Goal: Communication & Community: Ask a question

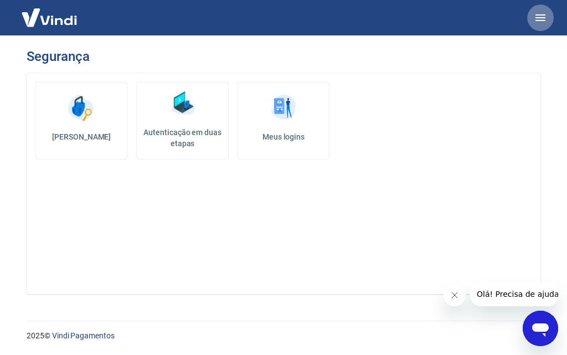
click at [543, 20] on icon "button" at bounding box center [540, 17] width 10 height 7
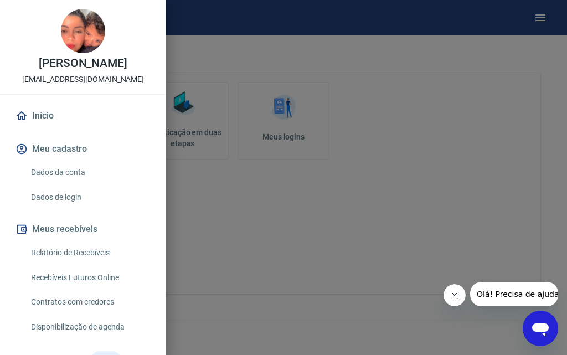
click at [77, 172] on link "Dados da conta" at bounding box center [90, 172] width 126 height 23
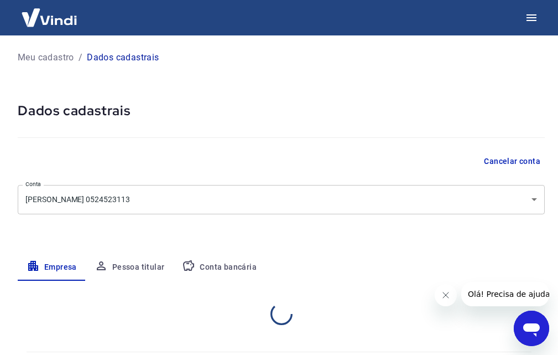
select select "DF"
click at [134, 199] on body "Meu cadastro / Dados cadastrais Dados cadastrais Cancelar conta Conta Bruna Bat…" at bounding box center [279, 177] width 558 height 355
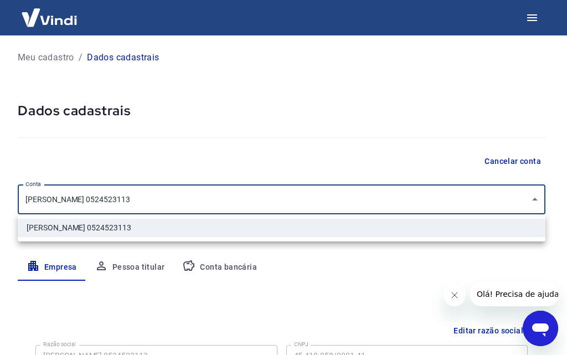
click at [136, 197] on div at bounding box center [283, 177] width 567 height 355
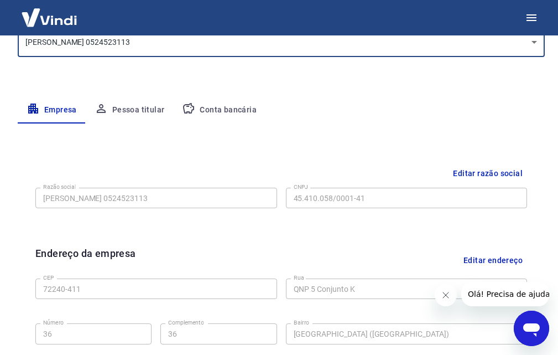
scroll to position [166, 0]
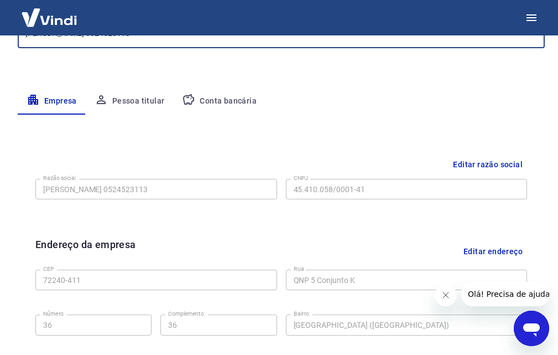
click at [489, 160] on button "Editar razão social" at bounding box center [488, 164] width 79 height 20
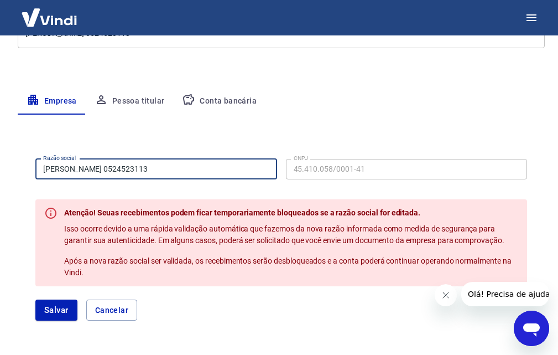
drag, startPoint x: 189, startPoint y: 167, endPoint x: 0, endPoint y: 168, distance: 189.3
click at [0, 168] on main "Meu cadastro / Dados cadastrais Dados cadastrais Cancelar conta Conta Bruna Bat…" at bounding box center [279, 28] width 558 height 319
paste input "60.587"
type input "60.587 Bruna Batista de Alencar"
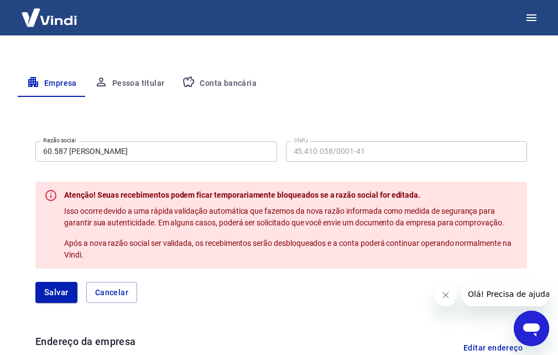
scroll to position [59, 0]
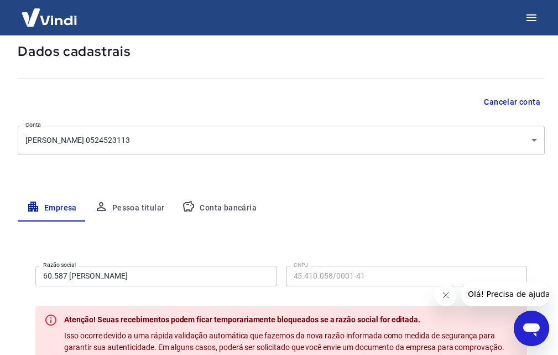
click at [528, 99] on button "Cancelar conta" at bounding box center [512, 102] width 65 height 20
click at [143, 206] on button "Pessoa titular" at bounding box center [130, 208] width 88 height 27
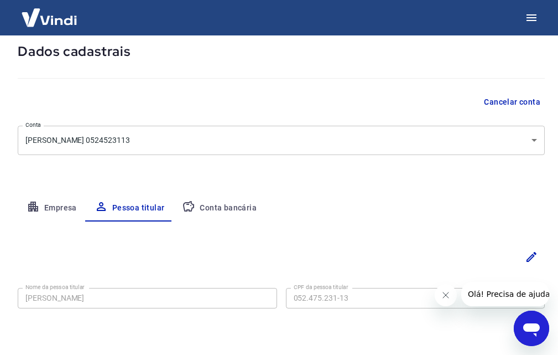
scroll to position [94, 0]
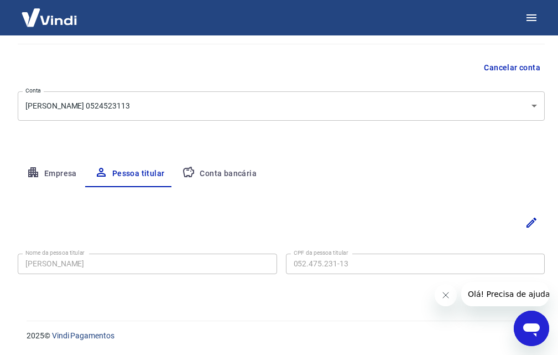
click at [228, 172] on button "Conta bancária" at bounding box center [219, 173] width 92 height 27
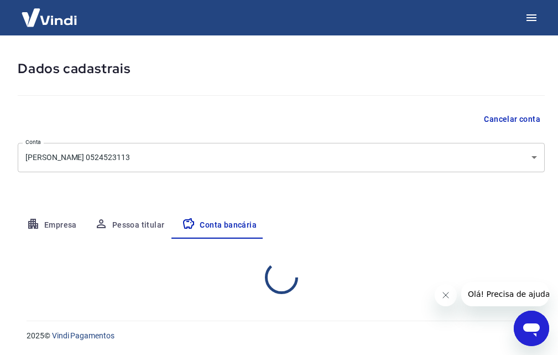
select select "1"
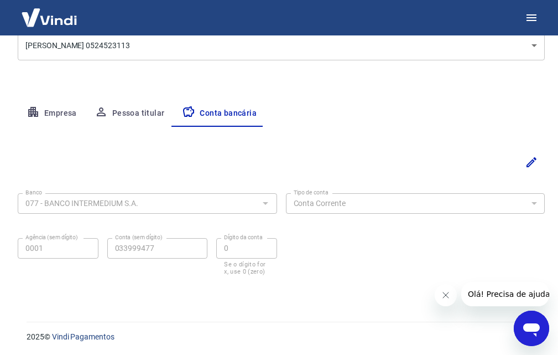
scroll to position [155, 0]
click at [58, 108] on button "Empresa" at bounding box center [52, 112] width 68 height 27
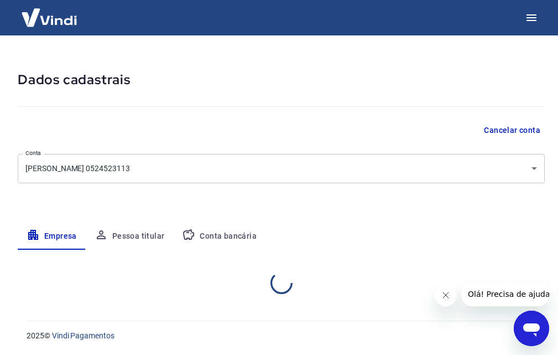
select select "DF"
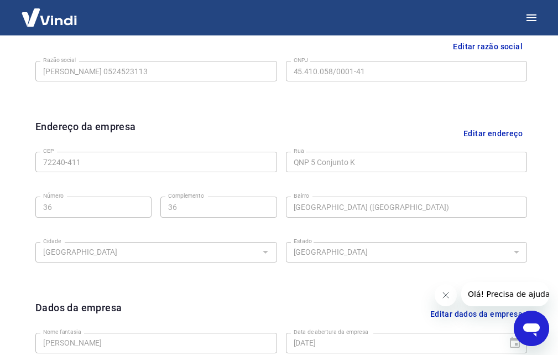
scroll to position [277, 0]
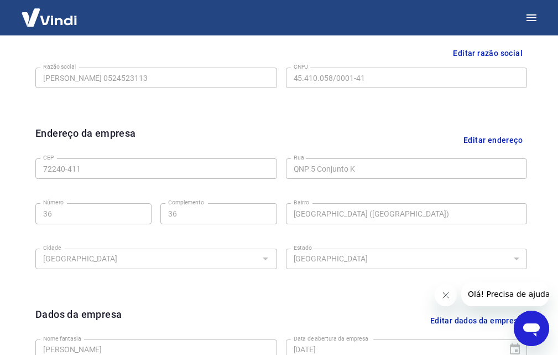
click at [500, 293] on span "Olá! Precisa de ajuda?" at bounding box center [511, 293] width 86 height 9
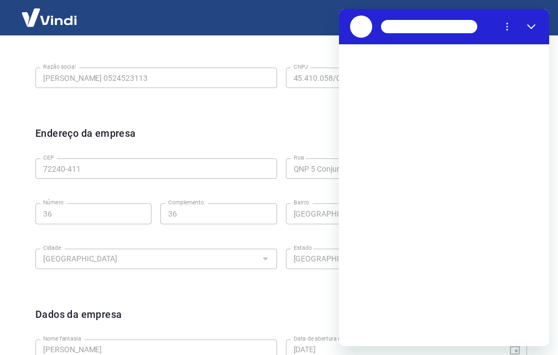
scroll to position [0, 0]
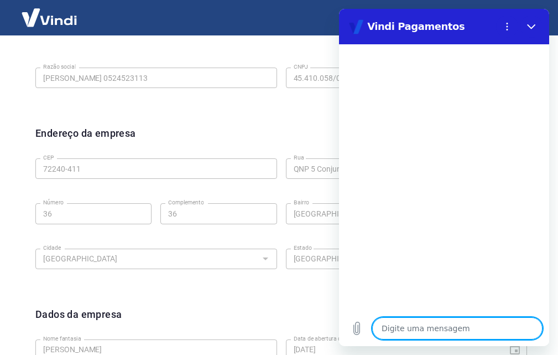
type textarea "O"
type textarea "x"
type textarea "Ol"
type textarea "x"
type textarea "Olá"
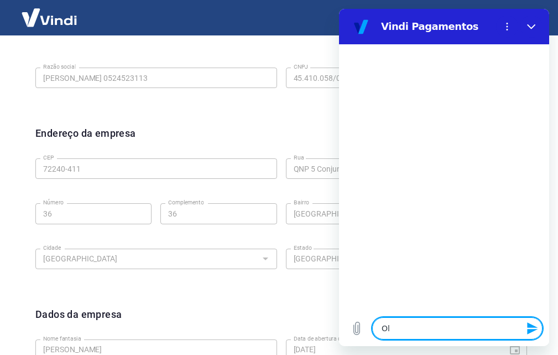
type textarea "x"
type textarea "Olá,"
type textarea "x"
type textarea "Olá,"
type textarea "x"
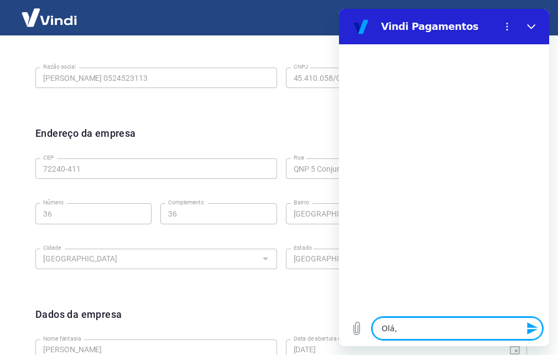
type textarea "Olá, p"
type textarea "x"
type textarea "Olá, pr"
type textarea "x"
type textarea "Olá, pre"
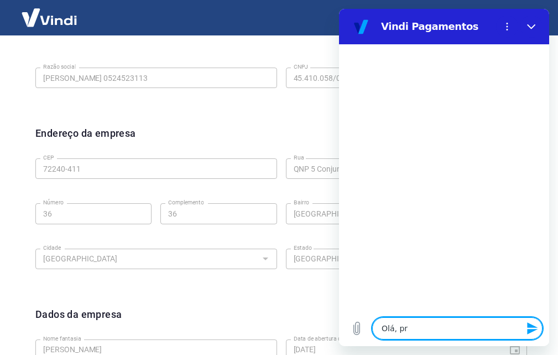
type textarea "x"
type textarea "Olá, prec"
type textarea "x"
type textarea "Olá, preci"
type textarea "x"
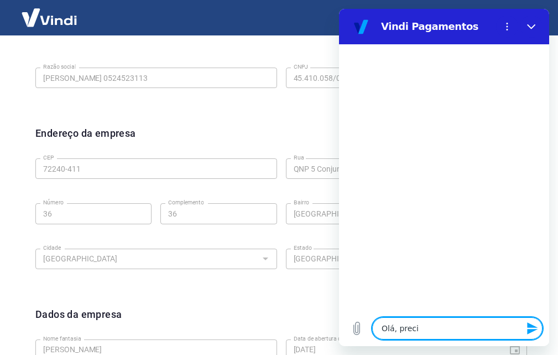
type textarea "Olá, precis"
type textarea "x"
type textarea "Olá, preciso"
type textarea "x"
type textarea "Olá, preciso"
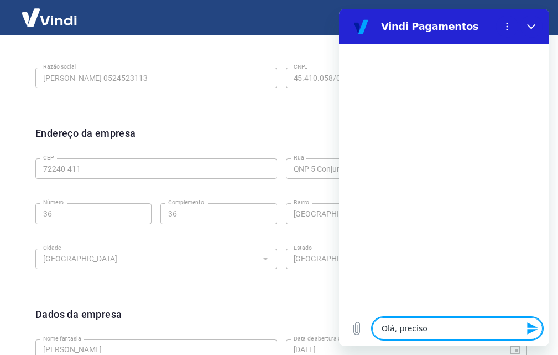
type textarea "x"
type textarea "Olá, preciso a"
type textarea "x"
type textarea "Olá, preciso al"
type textarea "x"
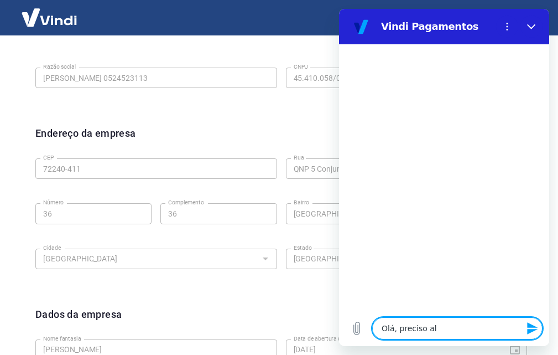
type textarea "Olá, preciso alt"
type textarea "x"
type textarea "Olá, preciso alte"
type textarea "x"
type textarea "Olá, preciso alter"
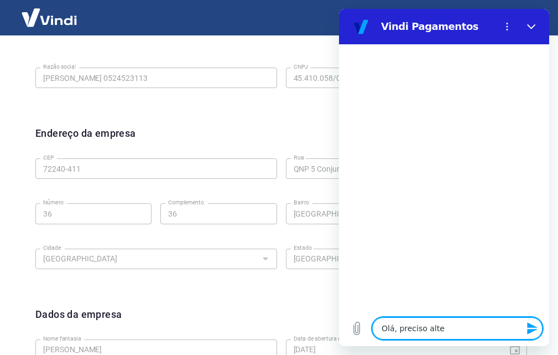
type textarea "x"
type textarea "Olá, preciso altera"
type textarea "x"
type textarea "Olá, preciso alterar"
type textarea "x"
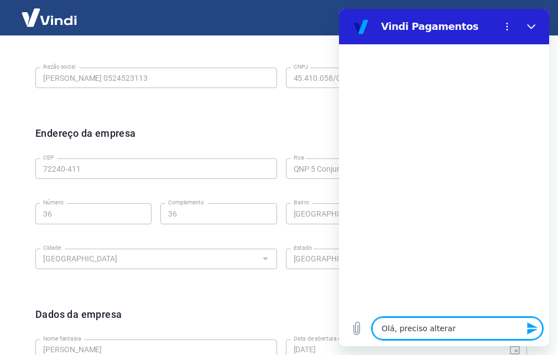
type textarea "Olá, preciso alterar"
type textarea "x"
type textarea "Olá, preciso alterar m"
type textarea "x"
type textarea "Olá, preciso alterar me"
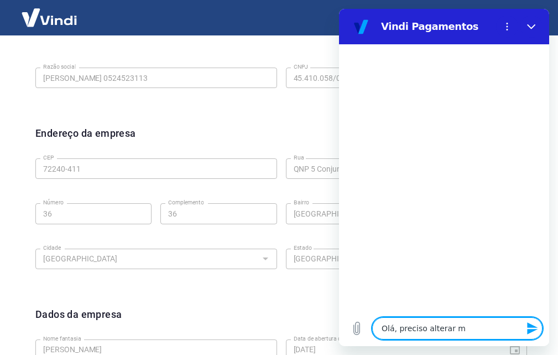
type textarea "x"
type textarea "Olá, preciso alterar meu"
type textarea "x"
type textarea "Olá, preciso alterar meu"
type textarea "x"
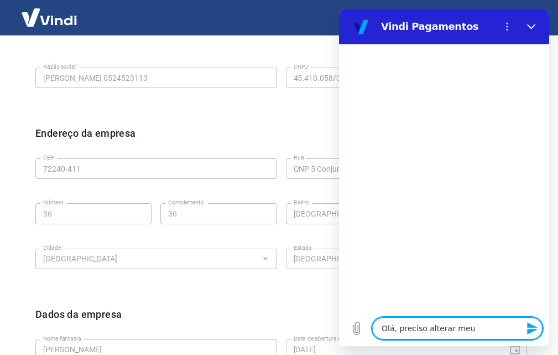
type textarea "Olá, preciso alterar meu c"
type textarea "x"
type textarea "Olá, preciso alterar meu cn"
type textarea "x"
type textarea "Olá, preciso alterar meu cnp"
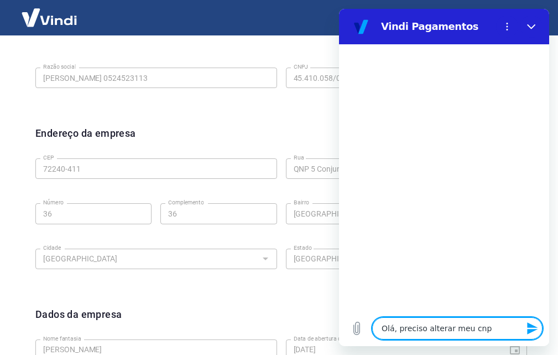
type textarea "x"
type textarea "Olá, preciso alterar meu cnpj"
type textarea "x"
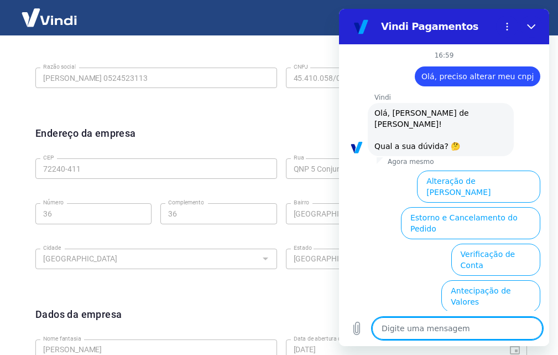
scroll to position [76, 0]
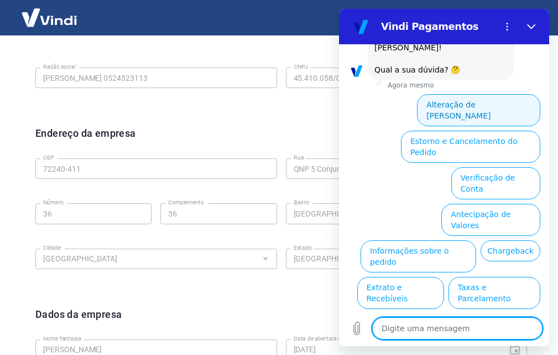
click at [462, 94] on button "Alteração de Dados Cadastrais" at bounding box center [478, 110] width 123 height 32
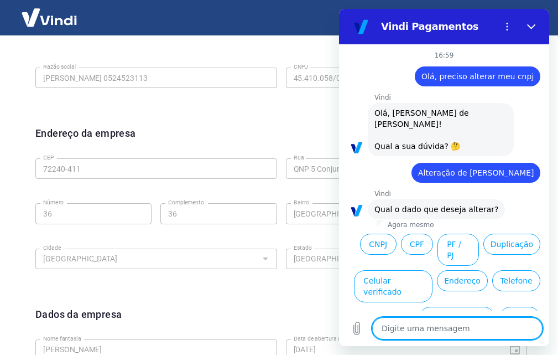
scroll to position [38, 0]
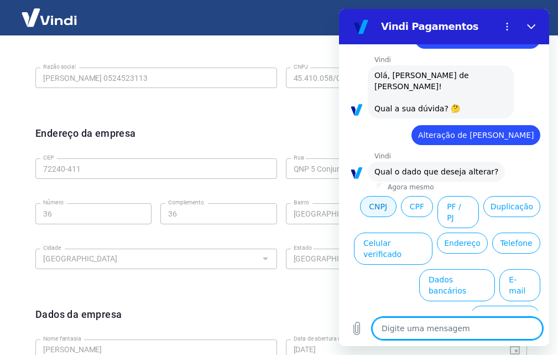
click at [397, 198] on button "CNPJ" at bounding box center [378, 206] width 37 height 21
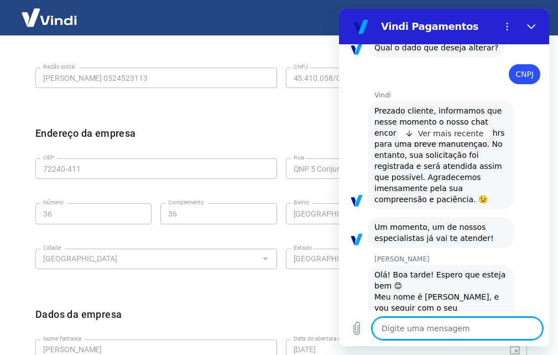
scroll to position [193, 0]
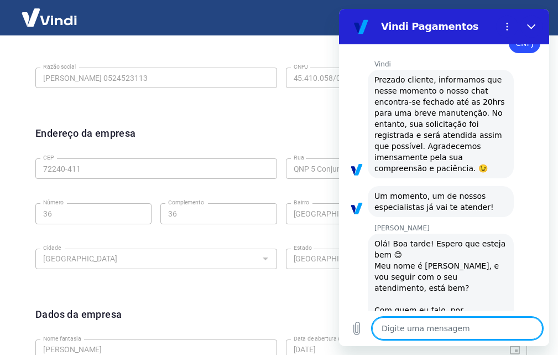
type textarea "x"
type textarea "B"
type textarea "x"
type textarea "Br"
type textarea "x"
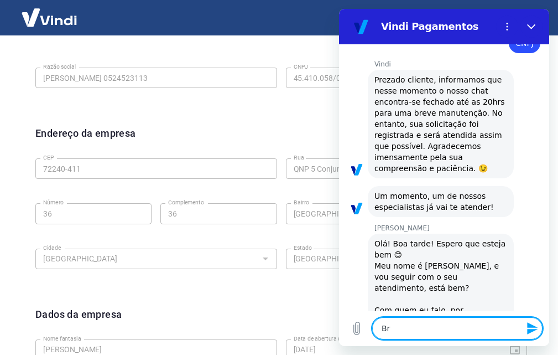
type textarea "Bru"
type textarea "x"
type textarea "Brun"
type textarea "x"
type textarea "Bruna"
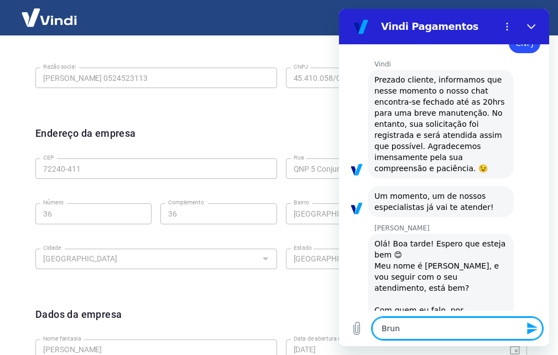
type textarea "x"
type textarea "Bruna"
type textarea "x"
type textarea "Bruna a"
type textarea "x"
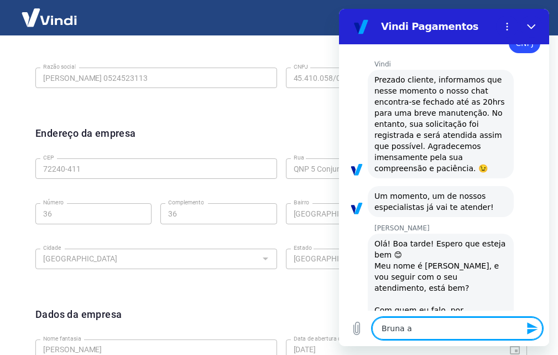
type textarea "Bruna al"
type textarea "x"
type textarea "Bruna ale"
type textarea "x"
type textarea "Bruna alen"
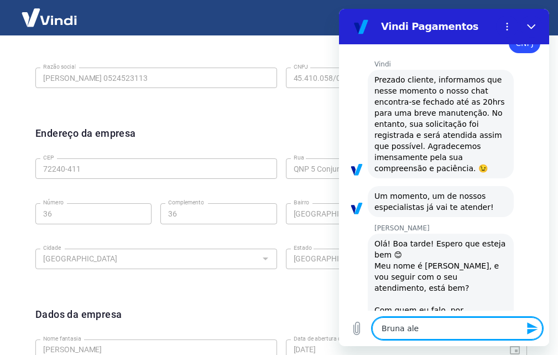
type textarea "x"
type textarea "Bruna ale"
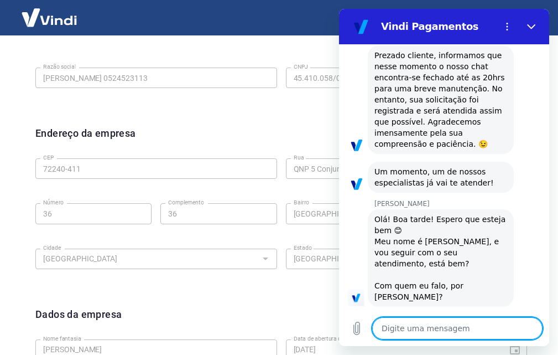
scroll to position [219, 0]
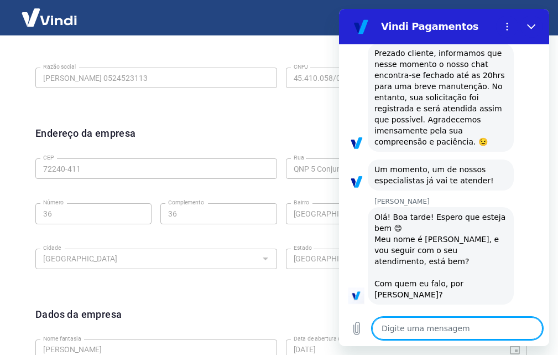
type textarea "x"
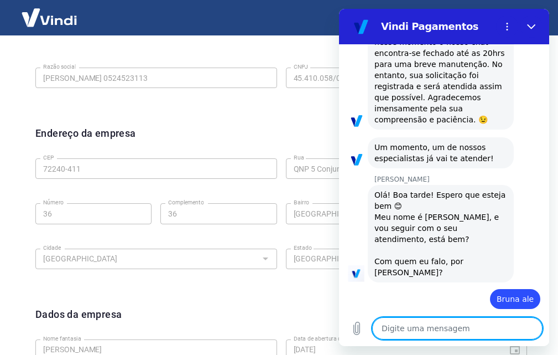
scroll to position [240, 0]
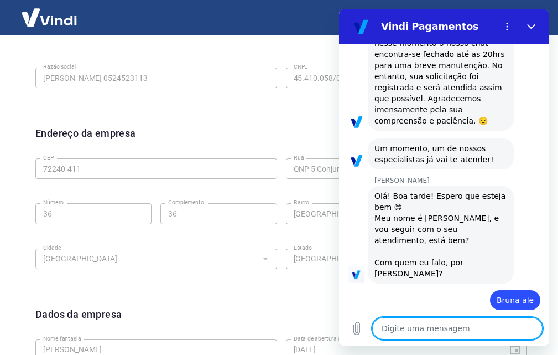
type textarea "B"
type textarea "x"
type textarea "Br"
type textarea "x"
type textarea "Bru"
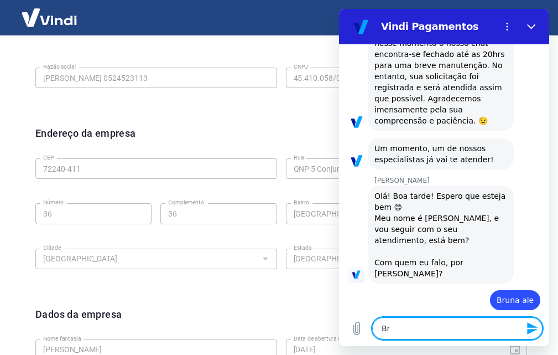
type textarea "x"
type textarea "Brun"
type textarea "x"
type textarea "Bruna"
type textarea "x"
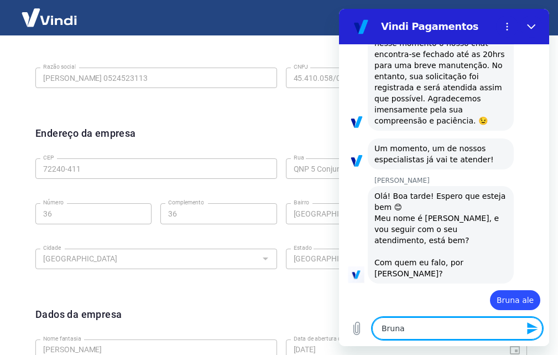
type textarea "Bruna"
type textarea "x"
type textarea "Bruna A"
type textarea "x"
type textarea "Bruna Al"
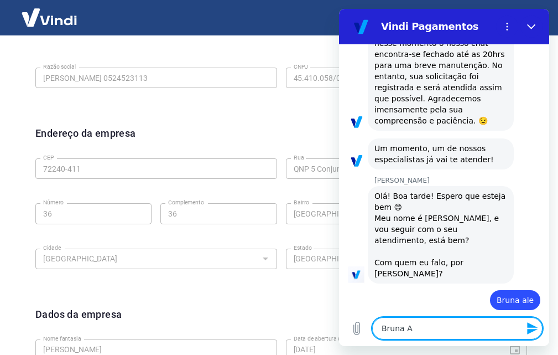
type textarea "x"
type textarea "Bruna Ale"
type textarea "x"
type textarea "Bruna Alen"
type textarea "x"
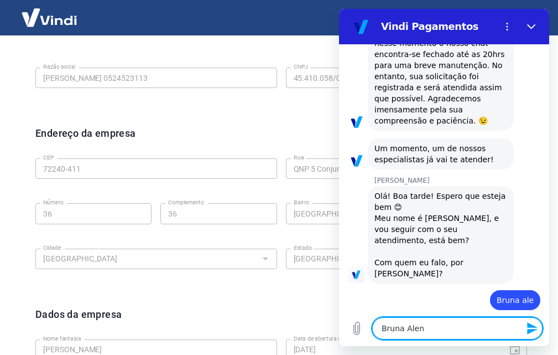
type textarea "Bruna Alenc"
type textarea "x"
type textarea "Bruna Alenca"
type textarea "x"
type textarea "Bruna Alencar"
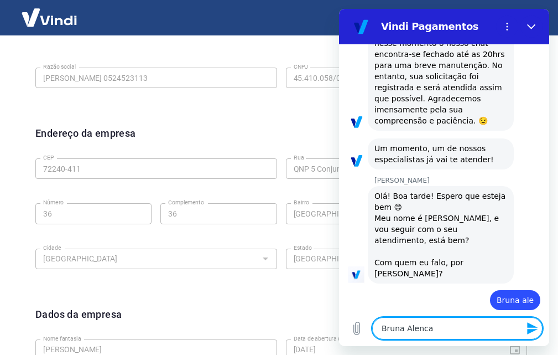
type textarea "x"
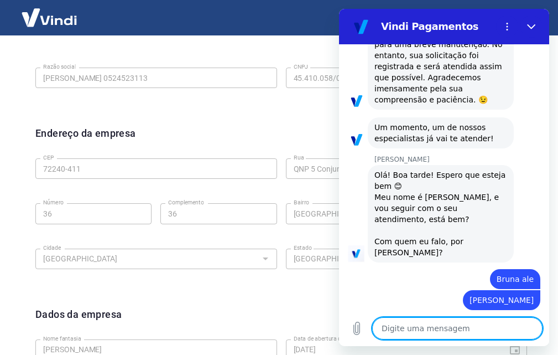
type textarea "x"
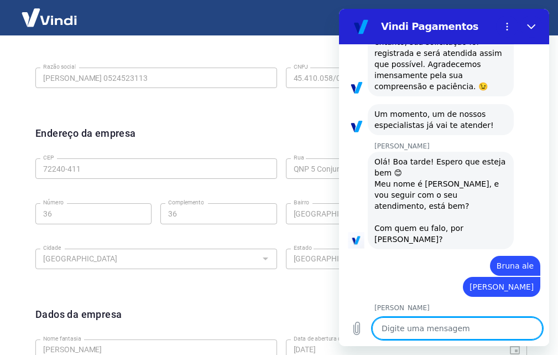
scroll to position [277, 0]
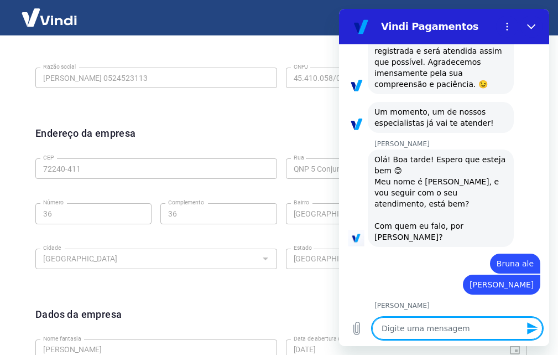
type textarea "q"
type textarea "x"
type textarea "qu"
type textarea "x"
type textarea "que"
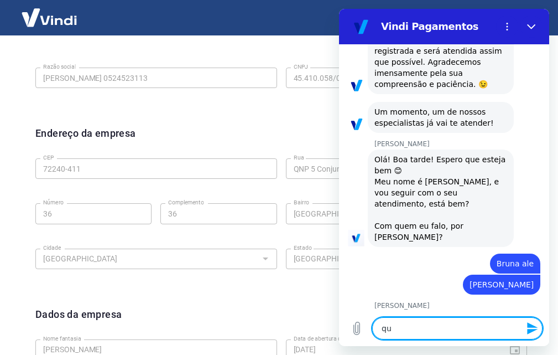
type textarea "x"
type textarea "quer"
type textarea "x"
type textarea "quero"
type textarea "x"
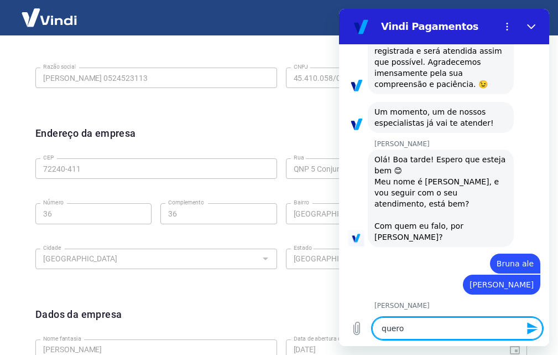
type textarea "quero"
type textarea "x"
type textarea "quero a"
type textarea "x"
type textarea "quero al"
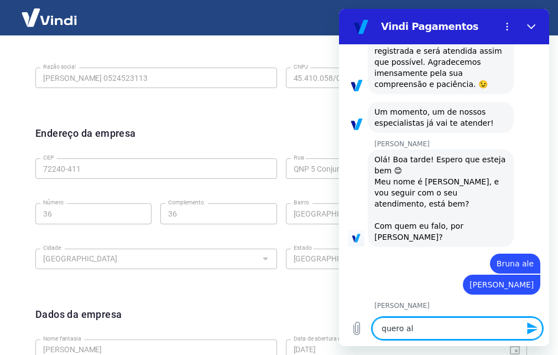
type textarea "x"
type textarea "quero alt"
type textarea "x"
type textarea "quero alte"
type textarea "x"
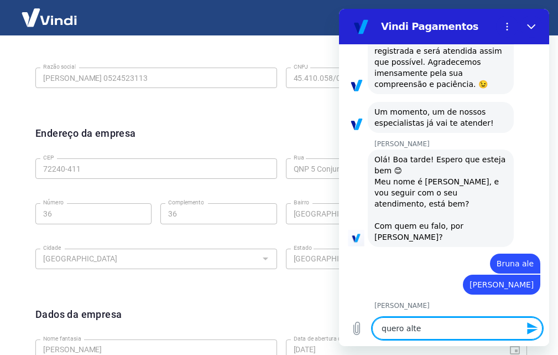
type textarea "quero alter"
type textarea "x"
type textarea "quero altera"
type textarea "x"
type textarea "quero alterar"
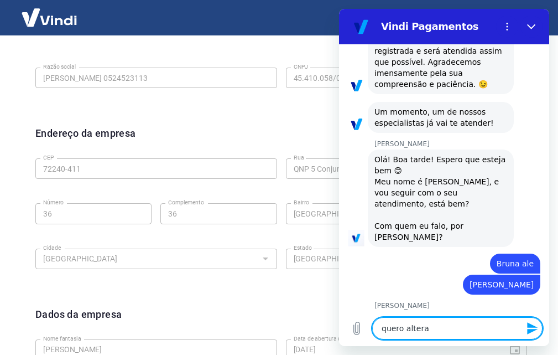
type textarea "x"
type textarea "quero alterar"
type textarea "x"
type textarea "quero alterar m"
type textarea "x"
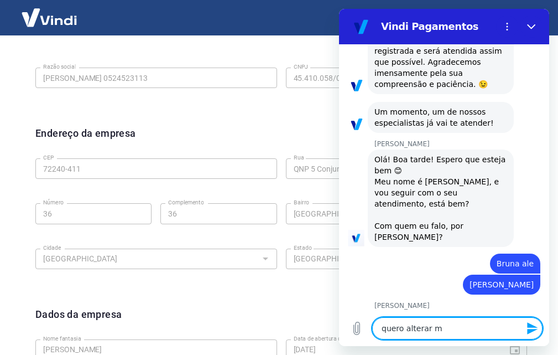
type textarea "quero alterar me"
type textarea "x"
type textarea "quero alterar meu"
type textarea "x"
type textarea "quero alterar meu"
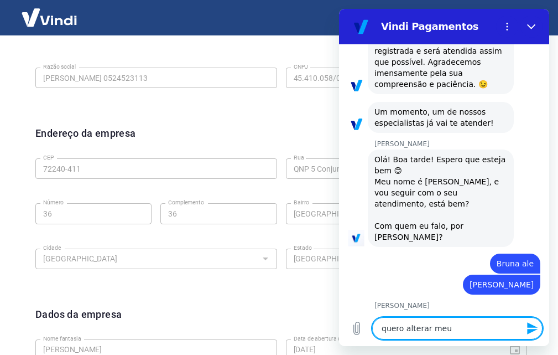
type textarea "x"
type textarea "quero alterar meu c"
type textarea "x"
type textarea "quero alterar meu cn"
type textarea "x"
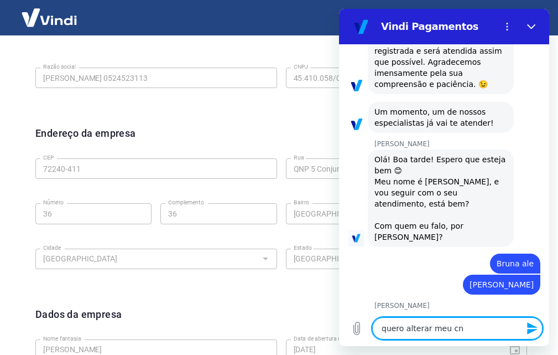
type textarea "quero alterar meu cnp"
type textarea "x"
type textarea "quero alterar meu cnpj"
type textarea "x"
type textarea "quero alterar meu cnpj,"
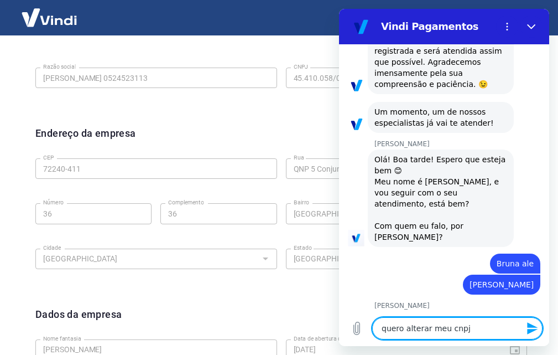
type textarea "x"
type textarea "quero alterar meu cnpj,"
type textarea "x"
type textarea "quero alterar meu cnpj, e"
type textarea "x"
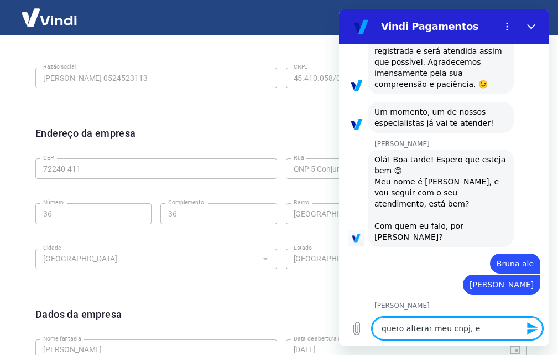
type textarea "quero alterar meu cnpj, es"
type textarea "x"
type textarea "quero alterar meu cnpj, ess"
type textarea "x"
type textarea "quero alterar meu cnpj, esse"
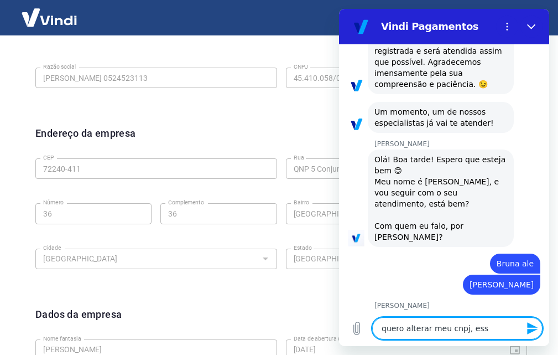
type textarea "x"
type textarea "quero alterar meu cnpj, esse"
type textarea "x"
type textarea "quero alterar meu cnpj, esse a"
type textarea "x"
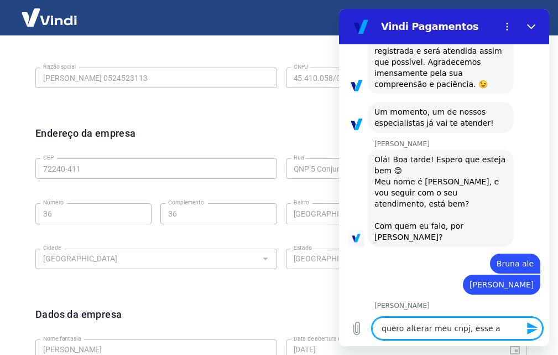
type textarea "quero alterar meu cnpj, esse at"
type textarea "x"
type textarea "quero alterar meu cnpj, esse atu"
type textarea "x"
type textarea "quero alterar meu cnpj, esse atua"
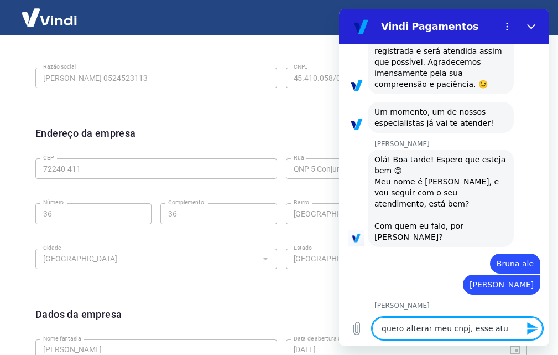
type textarea "x"
type textarea "quero alterar meu cnpj, esse atual"
type textarea "x"
type textarea "quero alterar meu cnpj, esse atual"
type textarea "x"
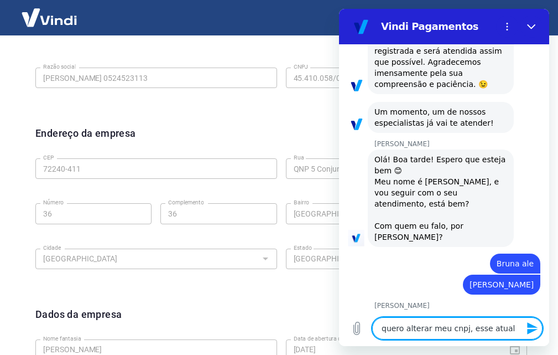
type textarea "quero alterar meu cnpj, esse atual f"
type textarea "x"
type textarea "quero alterar meu cnpj, esse atual fo"
type textarea "x"
type textarea "quero alterar meu cnpj, esse atual foi"
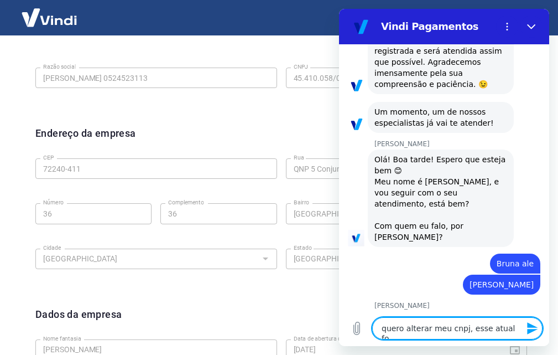
type textarea "x"
type textarea "quero alterar meu cnpj, esse atual foi"
type textarea "x"
type textarea "quero alterar meu cnpj, esse atual foi b"
type textarea "x"
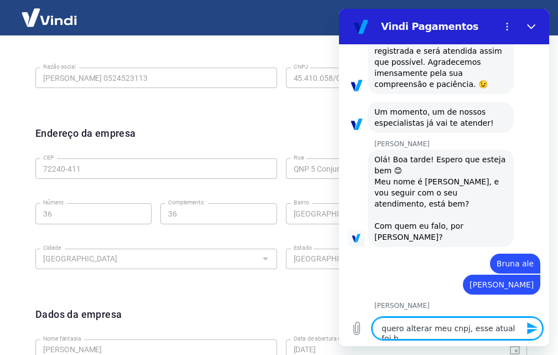
type textarea "quero alterar meu cnpj, esse atual foi ba"
type textarea "x"
type textarea "quero alterar meu cnpj, esse atual foi bai"
type textarea "x"
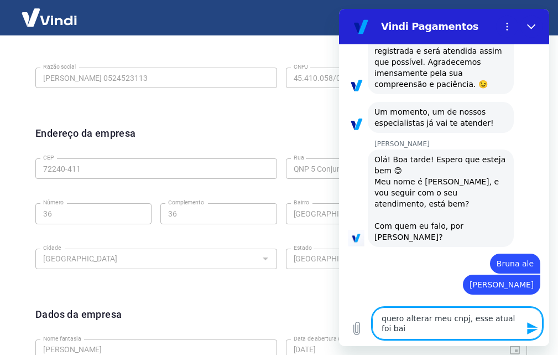
type textarea "quero alterar meu cnpj, esse atual foi baix"
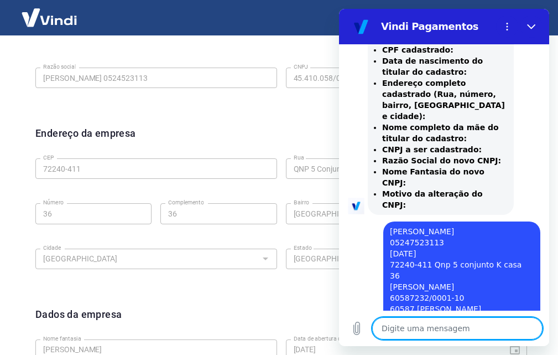
scroll to position [767, 0]
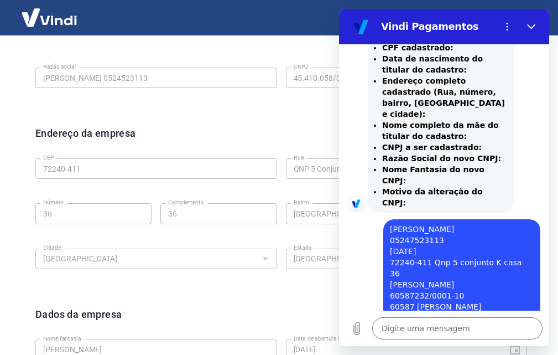
drag, startPoint x: 517, startPoint y: 251, endPoint x: 390, endPoint y: 152, distance: 160.9
click at [390, 219] on div "diz: Bruna Batista de Alencar 05247523113 05/07/1994 72240-411 Qnp 5 conjunto K…" at bounding box center [461, 290] width 157 height 142
copy span "Bruna Batista de Alencar 05247523113 05/07/1994 72240-411 Qnp 5 conjunto K casa…"
click at [440, 327] on textarea at bounding box center [457, 328] width 170 height 22
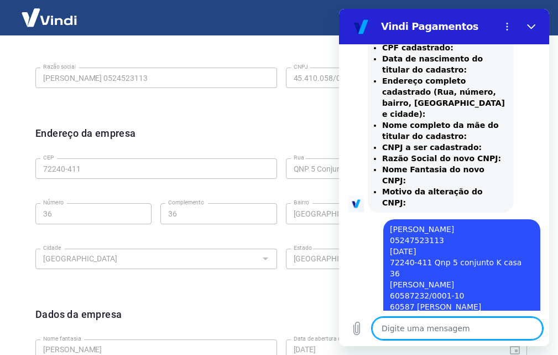
paste textarea "Bruna Batista de Alencar 05247523113 05/07/1994 72240-411 Qnp 5 conjunto K casa…"
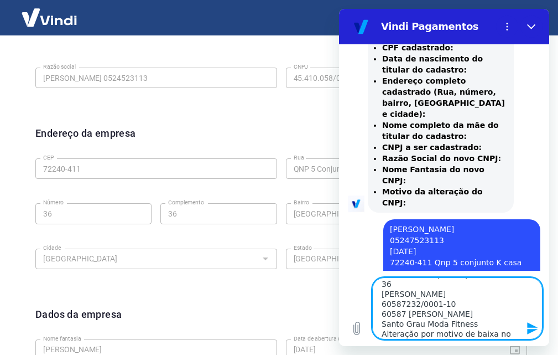
click at [532, 326] on icon "Enviar mensagem" at bounding box center [532, 328] width 11 height 12
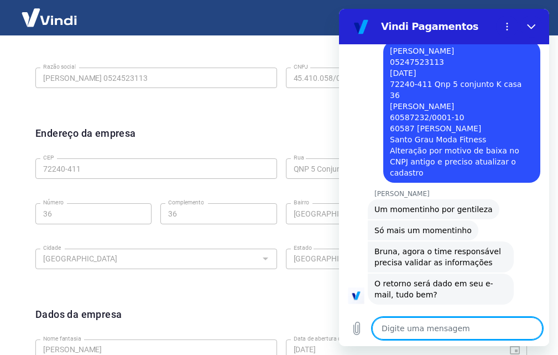
scroll to position [1132, 0]
